Goal: Task Accomplishment & Management: Use online tool/utility

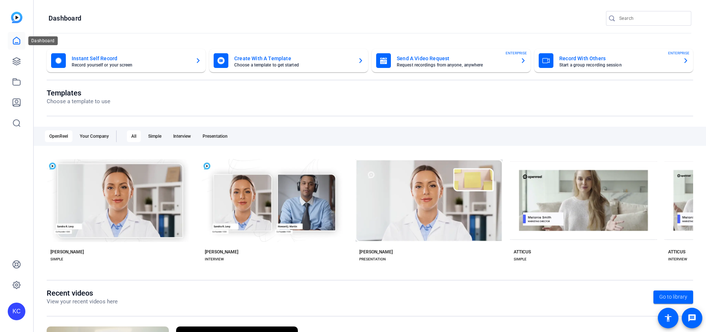
click at [23, 41] on link at bounding box center [17, 41] width 18 height 18
click at [18, 66] on link at bounding box center [17, 62] width 18 height 18
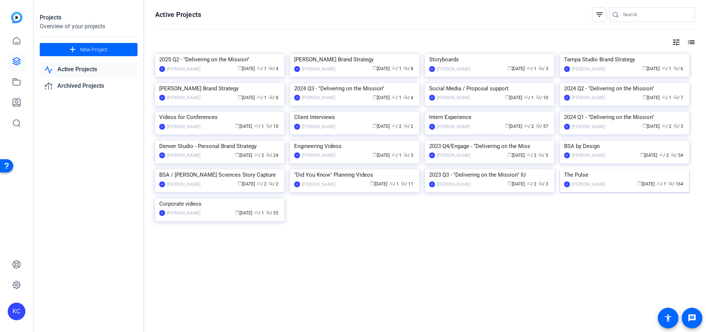
scroll to position [294, 0]
click at [602, 170] on img at bounding box center [624, 170] width 129 height 0
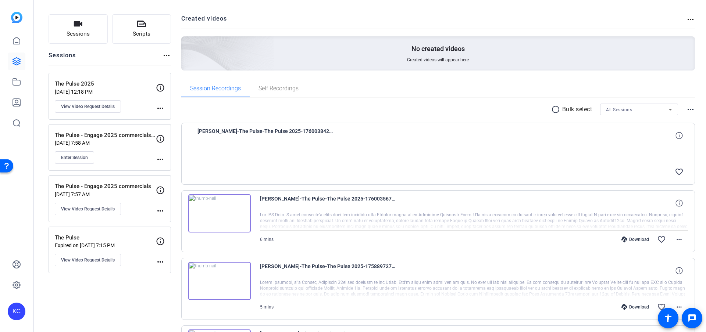
scroll to position [47, 0]
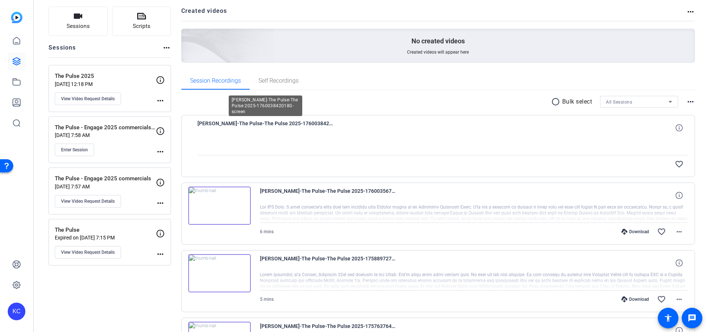
drag, startPoint x: 306, startPoint y: 124, endPoint x: 310, endPoint y: 127, distance: 4.2
click at [306, 124] on span "[PERSON_NAME]-The Pulse-The Pulse 2025-1760038420180-screen" at bounding box center [265, 128] width 136 height 18
click at [694, 316] on mat-icon "message" at bounding box center [692, 318] width 9 height 9
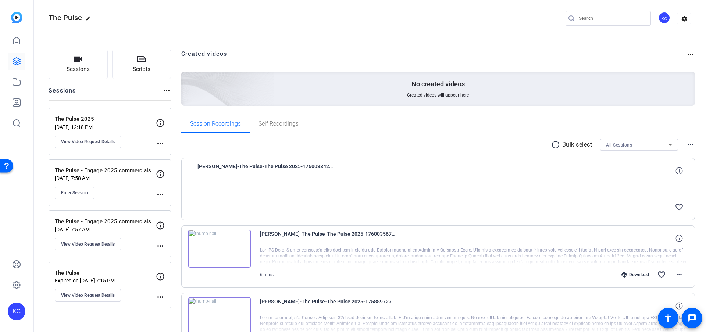
scroll to position [0, 0]
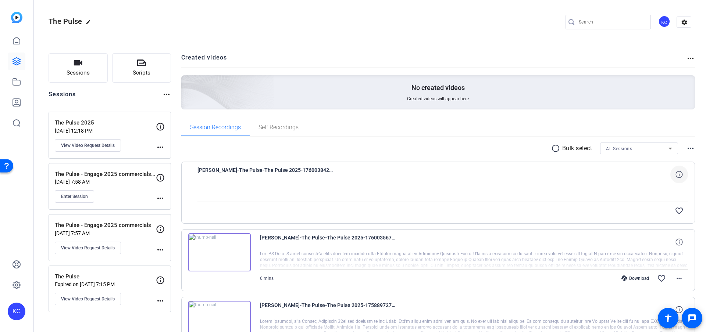
click at [676, 172] on icon at bounding box center [679, 174] width 7 height 7
click at [643, 185] on div at bounding box center [442, 193] width 491 height 18
drag, startPoint x: 198, startPoint y: 170, endPoint x: 343, endPoint y: 173, distance: 144.6
click at [343, 173] on div "[PERSON_NAME]-The Pulse-The Pulse 2025-1760038420180-screen" at bounding box center [442, 175] width 491 height 18
